Goal: Task Accomplishment & Management: Use online tool/utility

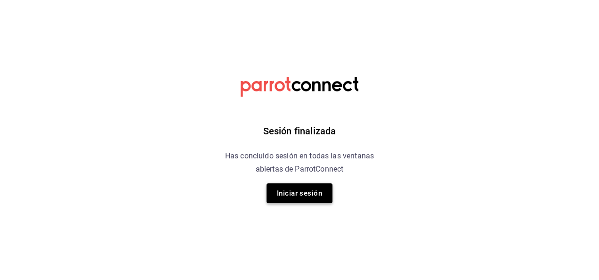
click at [301, 184] on button "Iniciar sesión" at bounding box center [300, 193] width 66 height 20
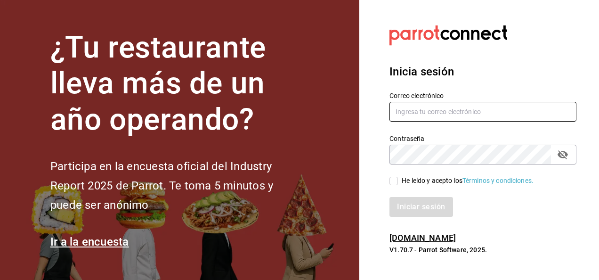
click at [422, 108] on input "text" at bounding box center [483, 112] width 187 height 20
type input "[EMAIL_ADDRESS][DOMAIN_NAME]"
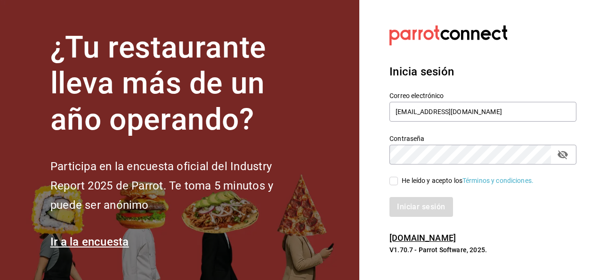
click at [393, 180] on input "He leído y acepto los Términos y condiciones." at bounding box center [394, 181] width 8 height 8
checkbox input "true"
click at [406, 204] on button "Iniciar sesión" at bounding box center [422, 207] width 64 height 20
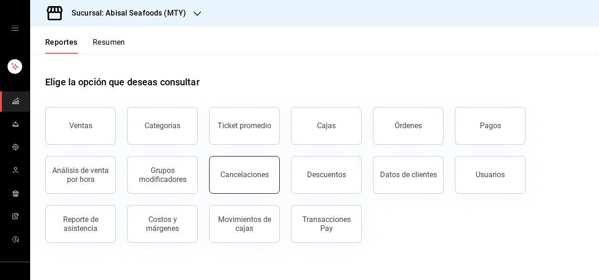
click at [240, 173] on div "Cancelaciones" at bounding box center [245, 174] width 49 height 9
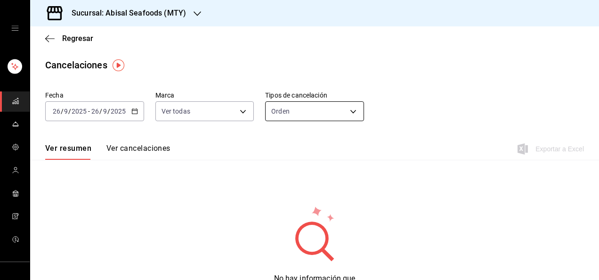
click at [308, 113] on body "Sucursal: Abisal Seafoods (MTY) Regresar Cancelaciones Fecha [DATE] [DATE] - [D…" at bounding box center [299, 140] width 599 height 280
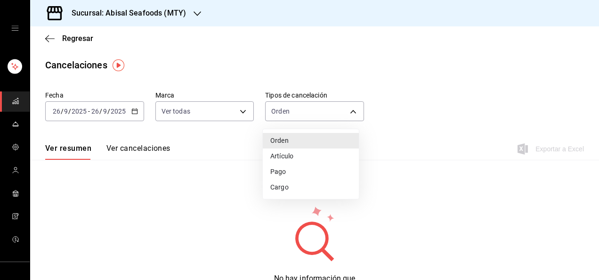
click at [309, 155] on li "Artículo" at bounding box center [311, 156] width 96 height 16
type input "ORDER_ITEM"
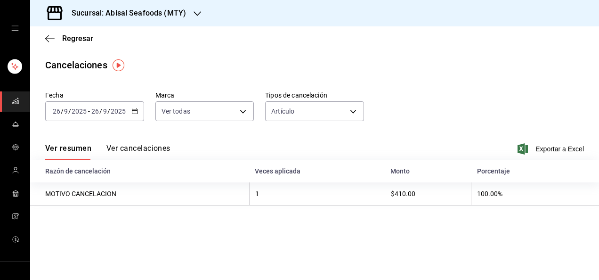
click at [138, 152] on button "Ver cancelaciones" at bounding box center [138, 152] width 64 height 16
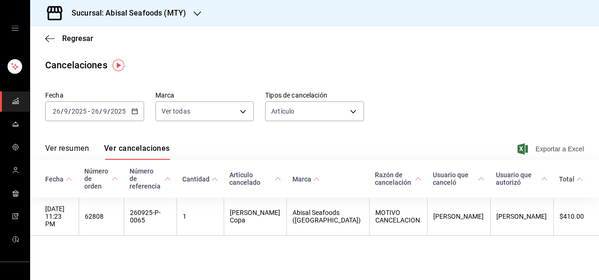
click at [531, 147] on span "Exportar a Excel" at bounding box center [552, 148] width 65 height 11
click at [545, 151] on span "Exportar a Excel" at bounding box center [552, 148] width 65 height 11
click at [75, 41] on span "Regresar" at bounding box center [77, 38] width 31 height 9
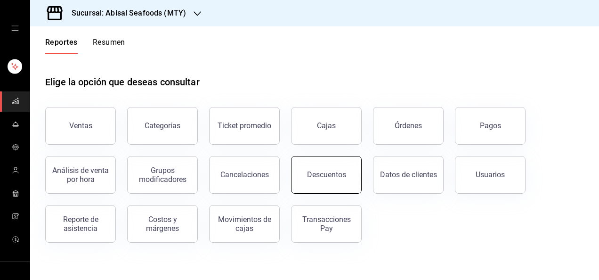
click at [315, 180] on button "Descuentos" at bounding box center [326, 175] width 71 height 38
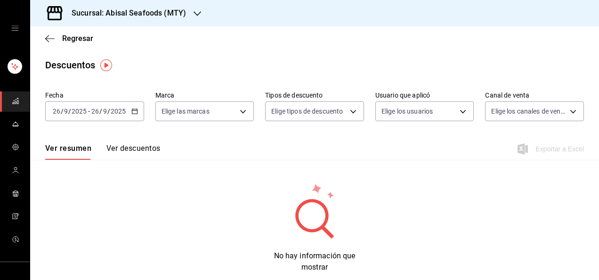
click at [129, 145] on button "Ver descuentos" at bounding box center [133, 152] width 54 height 16
click at [66, 36] on span "Regresar" at bounding box center [77, 38] width 31 height 9
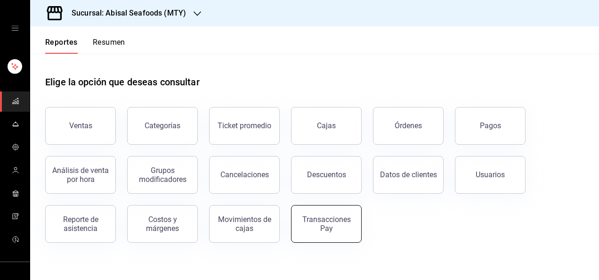
click at [312, 233] on button "Transacciones Pay" at bounding box center [326, 224] width 71 height 38
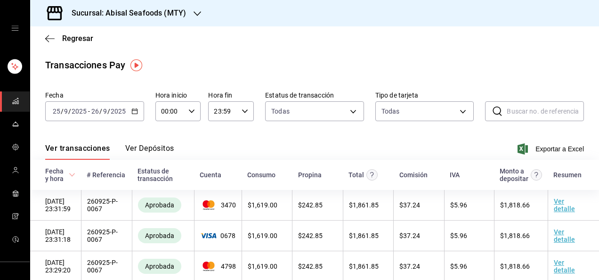
click at [131, 112] on icon "button" at bounding box center [134, 111] width 7 height 7
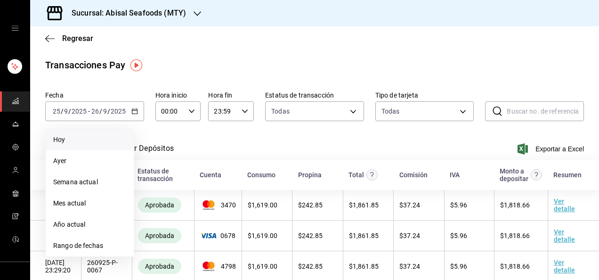
click at [117, 139] on span "Hoy" at bounding box center [89, 140] width 73 height 10
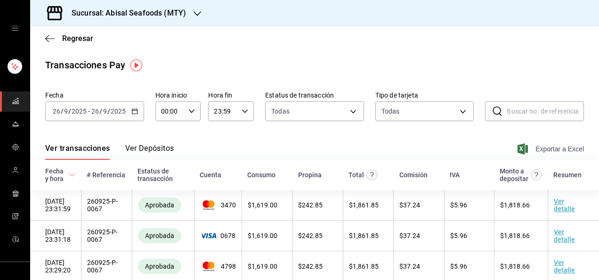
click at [540, 151] on span "Exportar a Excel" at bounding box center [552, 148] width 65 height 11
